Goal: Find contact information: Find contact information

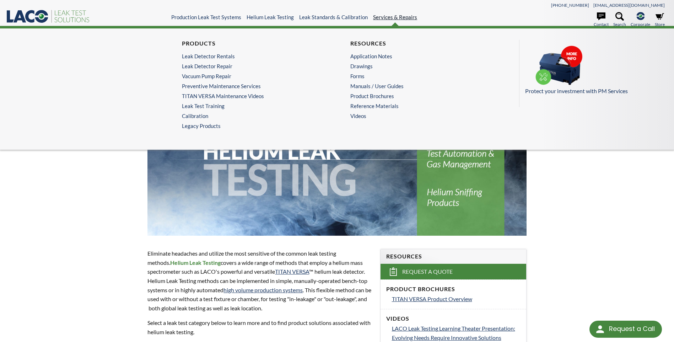
click at [394, 16] on link "Services & Repairs" at bounding box center [395, 17] width 44 height 6
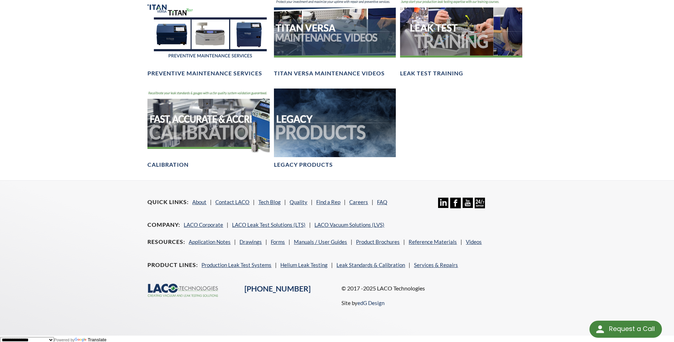
scroll to position [581, 0]
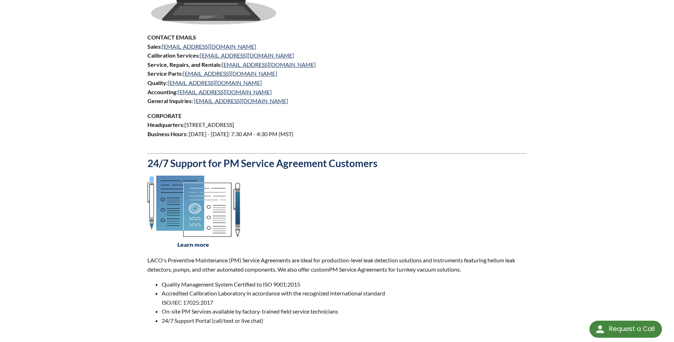
scroll to position [374, 0]
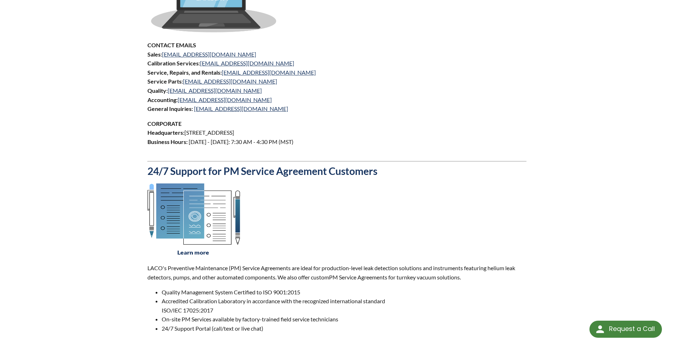
drag, startPoint x: 187, startPoint y: 134, endPoint x: 314, endPoint y: 133, distance: 126.9
click at [314, 133] on p "CORPORATE Headquarters: 3085 West Directors Row, Salt Lake City, UT 84104 Busin…" at bounding box center [337, 137] width 379 height 36
copy p "3085 West Directors Row, Salt Lake City, UT 84104"
click at [48, 210] on div "Contact Us Established in 1975, LACO Technologies is located in Salt Lake City,…" at bounding box center [337, 43] width 674 height 766
click at [189, 54] on link "sales@lacotech.com" at bounding box center [209, 54] width 94 height 7
